Goal: Task Accomplishment & Management: Complete application form

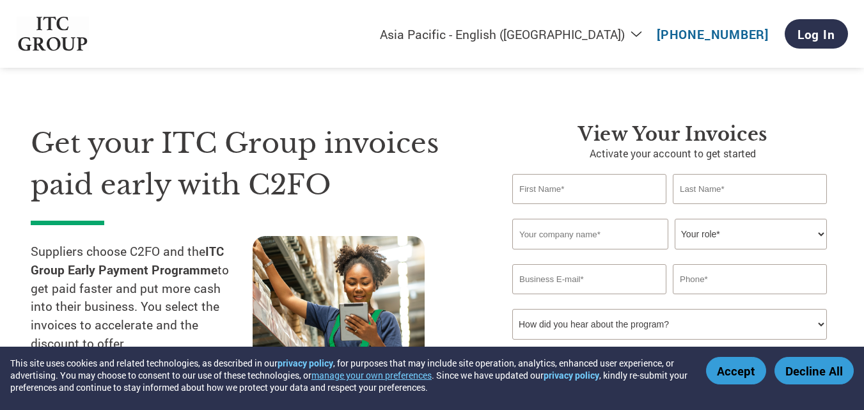
select select "en-IN"
click at [731, 376] on button "Accept" at bounding box center [736, 370] width 60 height 27
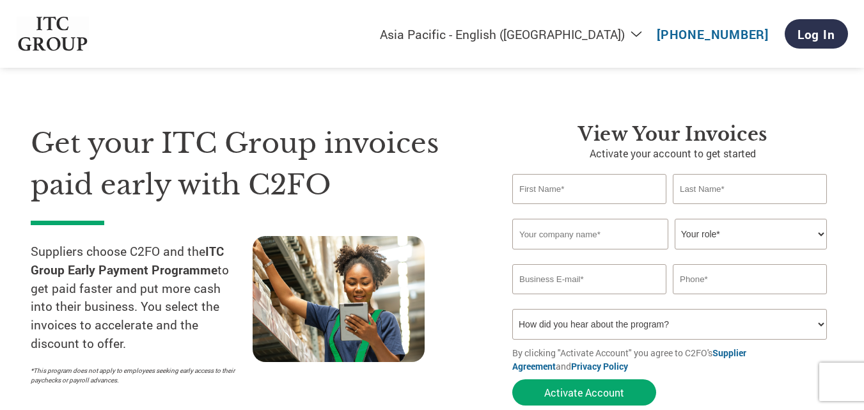
click at [617, 188] on input "text" at bounding box center [589, 189] width 154 height 30
type input "srinivas"
click at [765, 193] on input "c" at bounding box center [749, 189] width 154 height 30
click at [629, 244] on input "text" at bounding box center [590, 234] width 156 height 31
click at [703, 192] on input "ch" at bounding box center [749, 189] width 154 height 30
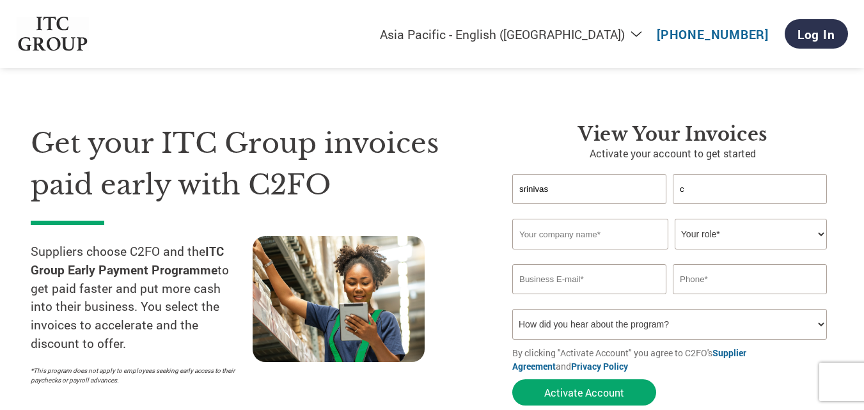
type input "c"
click at [561, 240] on input "text" at bounding box center [590, 234] width 156 height 31
type input "savinirstechnologies"
click at [730, 240] on select "Your role* CFO Controller Credit Manager Finance Director Treasurer CEO Preside…" at bounding box center [750, 234] width 152 height 31
select select "OWNER_FOUNDER"
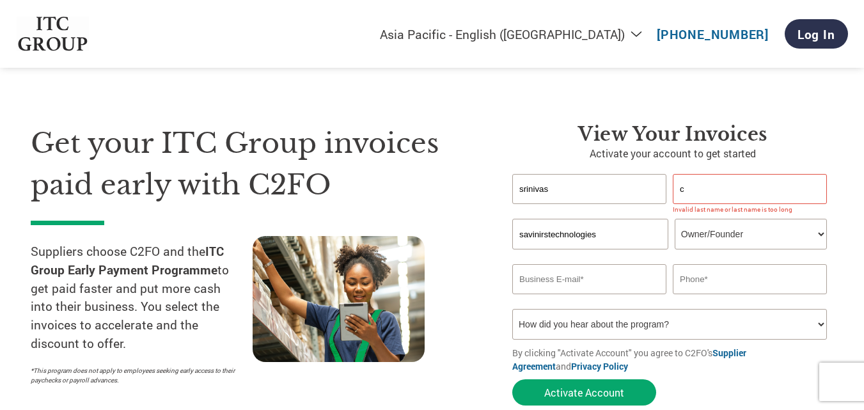
click at [674, 219] on select "Your role* CFO Controller Credit Manager Finance Director Treasurer CEO Preside…" at bounding box center [750, 234] width 152 height 31
click at [584, 289] on input "email" at bounding box center [589, 279] width 154 height 30
drag, startPoint x: 608, startPoint y: 237, endPoint x: 499, endPoint y: 237, distance: 108.7
click at [499, 237] on div "View your invoices Activate your account to get started [PERSON_NAME] c Invalid…" at bounding box center [663, 267] width 340 height 289
click at [561, 290] on input "email" at bounding box center [589, 279] width 154 height 30
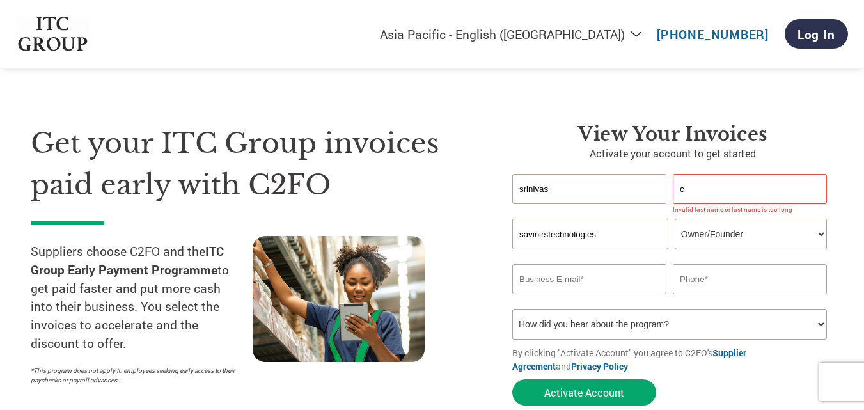
paste input "savinirstechnologies"
click at [626, 279] on input "[EMAIL_ADDRESS]com" at bounding box center [589, 279] width 154 height 30
type input "[EMAIL_ADDRESS][DOMAIN_NAME]"
click at [690, 283] on input "text" at bounding box center [749, 279] width 154 height 30
type input "8971073019"
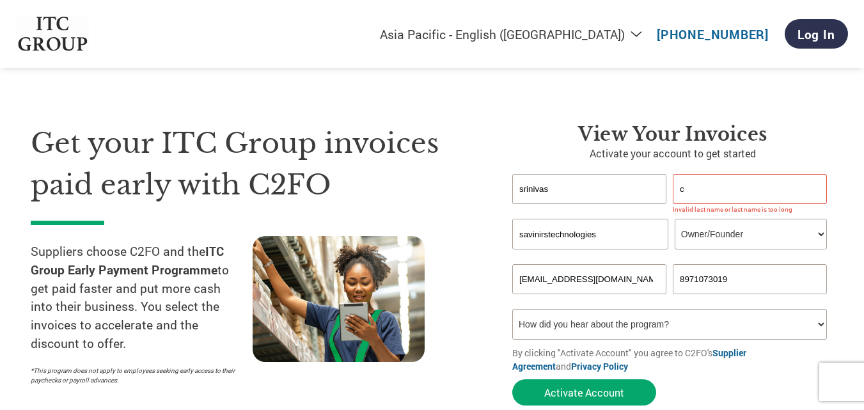
click at [738, 322] on select "How did you hear about the program? Received a letter Email Social Media Online…" at bounding box center [669, 324] width 315 height 31
select select "Email"
click at [512, 309] on select "How did you hear about the program? Received a letter Email Social Media Online…" at bounding box center [669, 324] width 315 height 31
click at [691, 190] on input "c" at bounding box center [749, 189] width 154 height 30
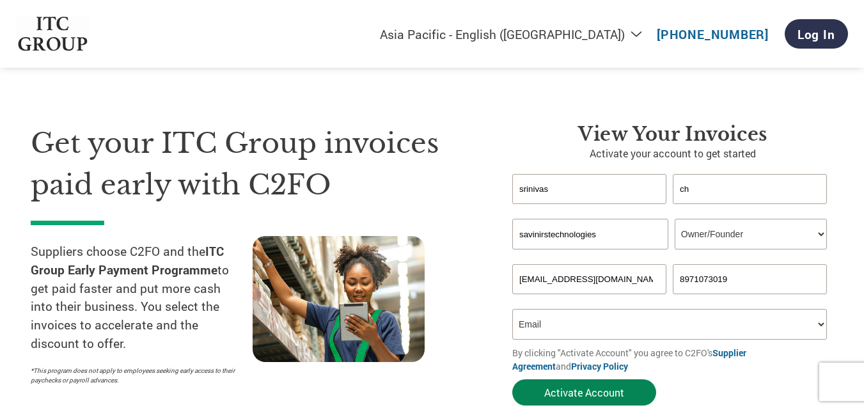
type input "ch"
click at [583, 394] on button "Activate Account" at bounding box center [584, 392] width 144 height 26
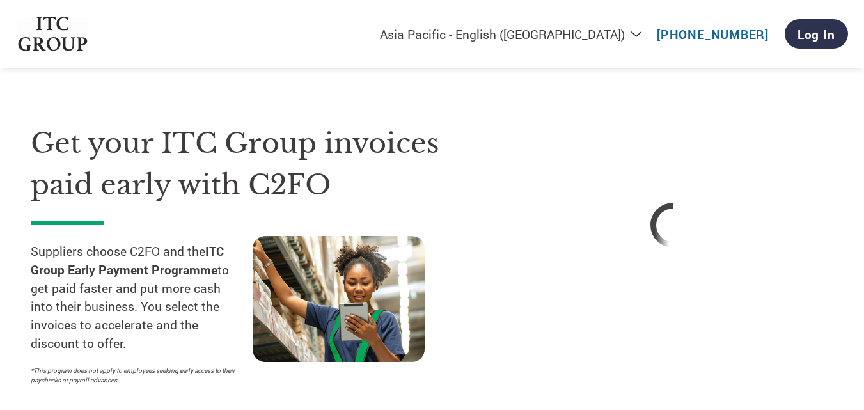
select select "en-IN"
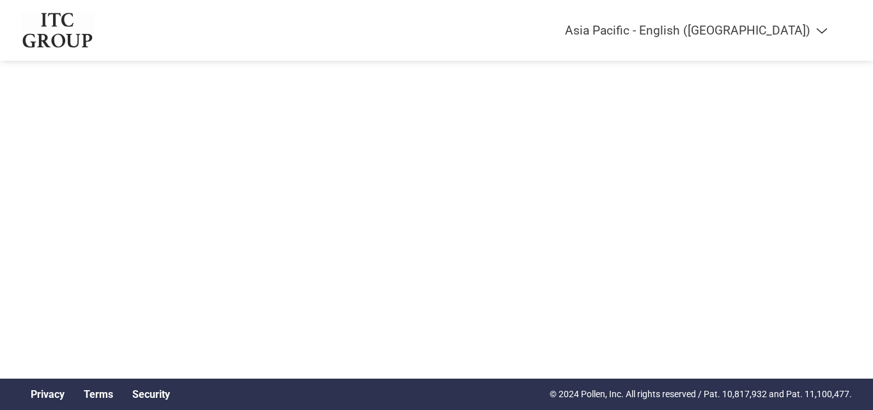
select select "en-IN"
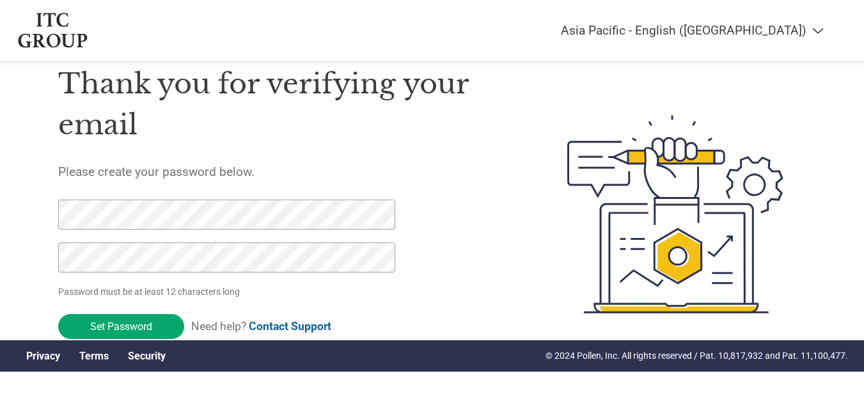
scroll to position [44, 0]
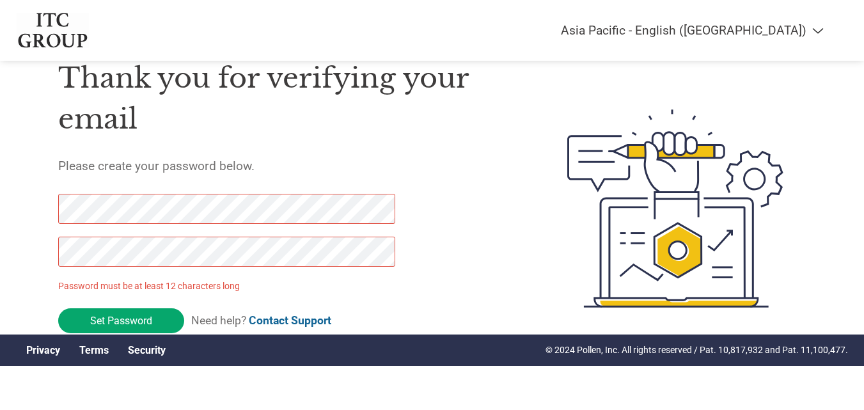
drag, startPoint x: 130, startPoint y: 323, endPoint x: 31, endPoint y: 215, distance: 146.2
click at [31, 215] on div "Thank you for verifying your email Please create your password below. Password …" at bounding box center [432, 208] width 831 height 339
click at [48, 251] on div "Thank you for verifying your email Please create your password below. Password …" at bounding box center [432, 208] width 831 height 339
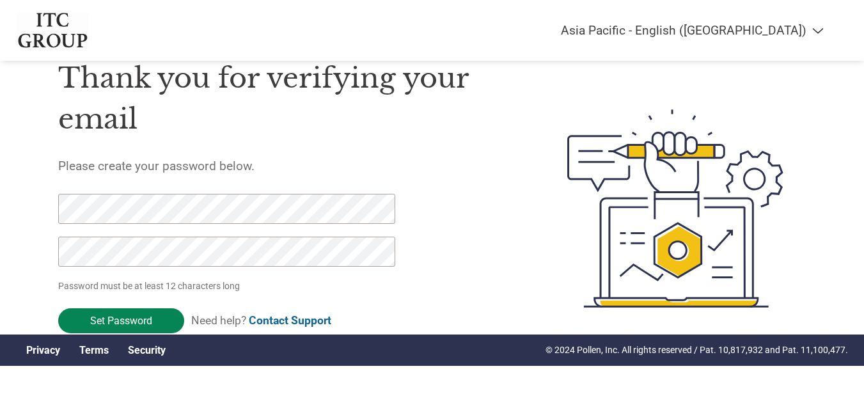
click at [95, 315] on input "Set Password" at bounding box center [121, 320] width 126 height 25
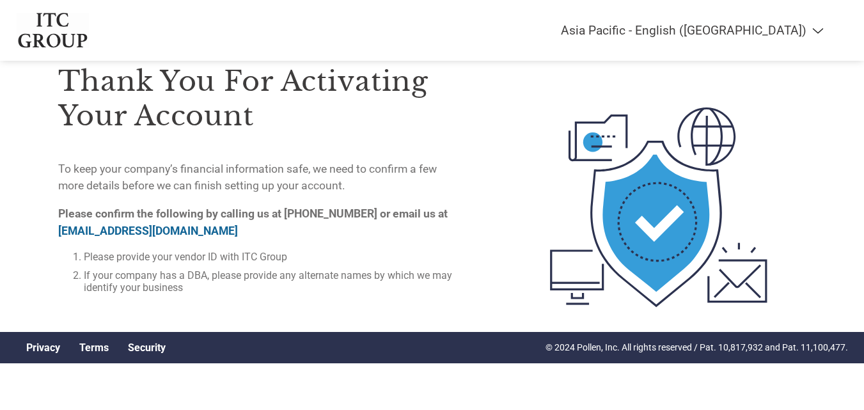
scroll to position [0, 0]
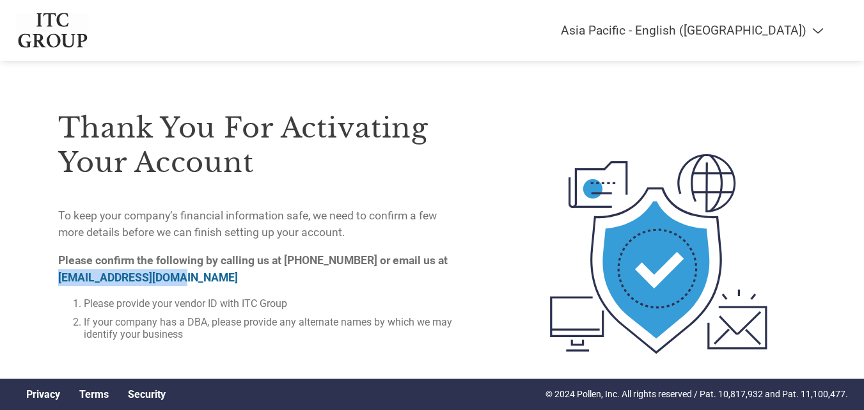
drag, startPoint x: 56, startPoint y: 278, endPoint x: 176, endPoint y: 277, distance: 120.2
click at [176, 277] on div "Thank you for activating your account To keep your company’s financial informat…" at bounding box center [432, 253] width 831 height 341
copy link "on-boarding@c2fo.com"
click at [229, 196] on div "Thank you for activating your account To keep your company’s financial informat…" at bounding box center [256, 216] width 396 height 267
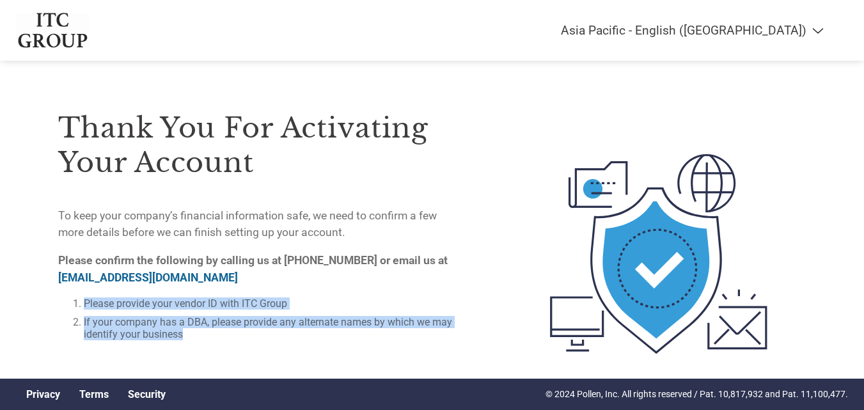
drag, startPoint x: 84, startPoint y: 302, endPoint x: 190, endPoint y: 334, distance: 110.2
click at [190, 334] on ol "Please provide your vendor ID with ITC Group If your company has a DBA, please …" at bounding box center [256, 318] width 396 height 43
copy ol "Please provide your vendor ID with ITC Group If your company has a DBA, please …"
